Goal: Navigation & Orientation: Understand site structure

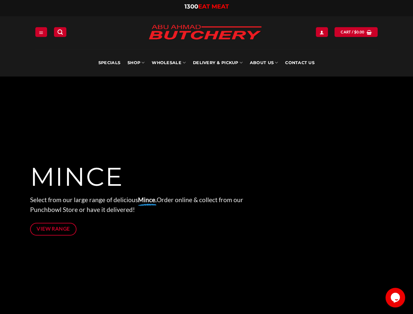
click at [206, 157] on div at bounding box center [206, 199] width 353 height 245
click at [41, 32] on icon "Menu" at bounding box center [41, 32] width 5 height 5
click at [136, 63] on link "SHOP" at bounding box center [136, 62] width 17 height 27
click at [169, 63] on link "Wholesale" at bounding box center [169, 62] width 34 height 27
click at [218, 63] on link "Delivery & Pickup" at bounding box center [218, 62] width 50 height 27
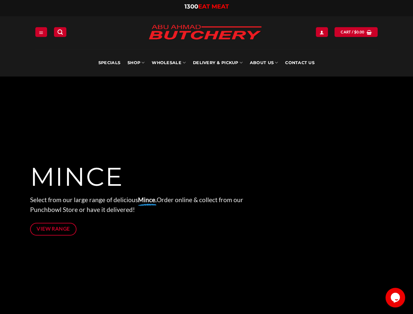
click at [264, 63] on link "About Us" at bounding box center [264, 62] width 28 height 27
